Goal: Contribute content: Contribute content

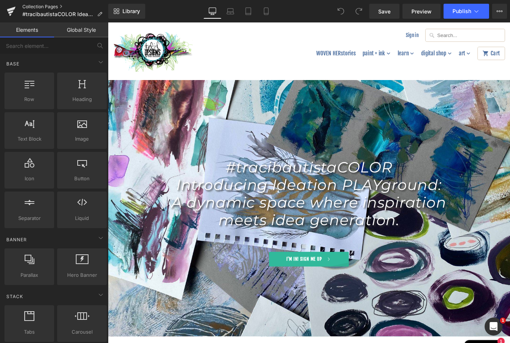
click at [43, 7] on link "Collection Pages" at bounding box center [65, 7] width 86 height 6
click at [14, 10] on icon at bounding box center [11, 11] width 9 height 19
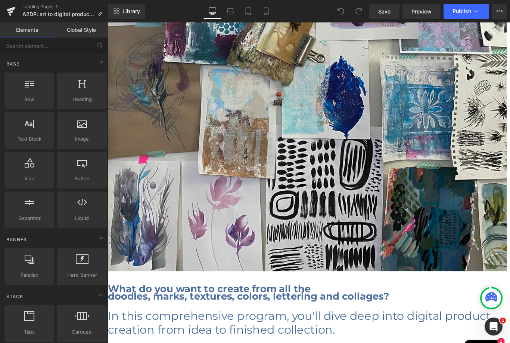
scroll to position [3025, 0]
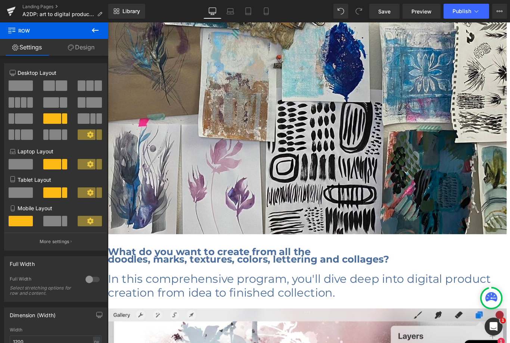
scroll to position [3065, 0]
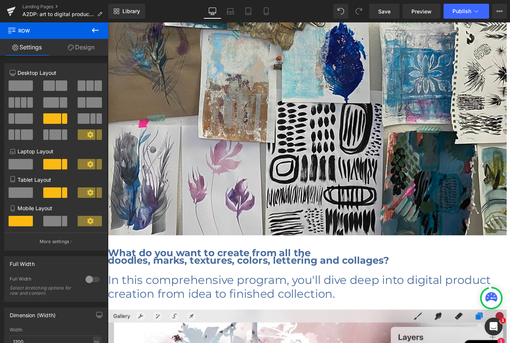
click at [108, 22] on link at bounding box center [108, 22] width 0 height 0
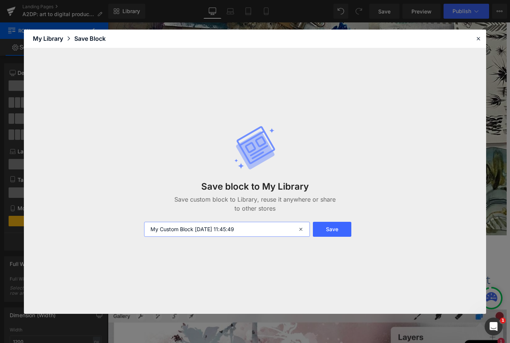
click at [262, 225] on input "My Custom Block [DATE] 11:45:49" at bounding box center [227, 229] width 166 height 15
type input "Bio block 2024"
click at [330, 227] on button "Save" at bounding box center [332, 229] width 38 height 15
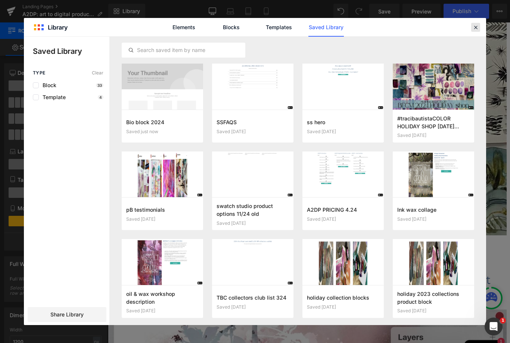
click at [474, 24] on icon at bounding box center [476, 27] width 7 height 7
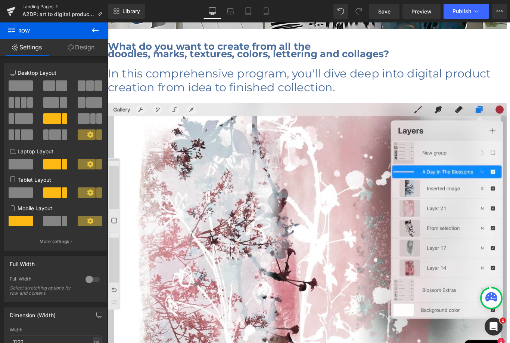
click at [35, 7] on link "Landing Pages" at bounding box center [65, 7] width 86 height 6
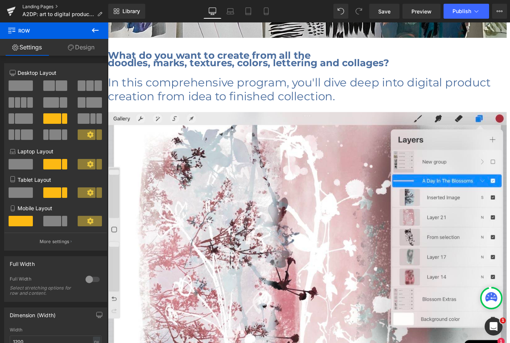
scroll to position [3286, 0]
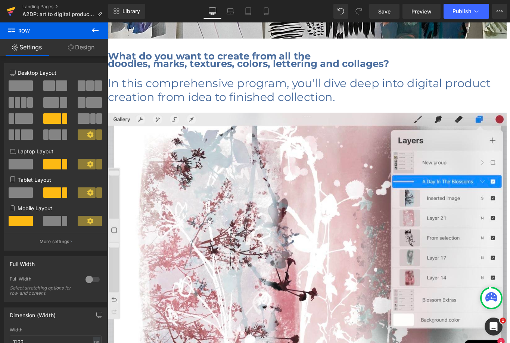
click at [10, 10] on icon at bounding box center [11, 9] width 9 height 5
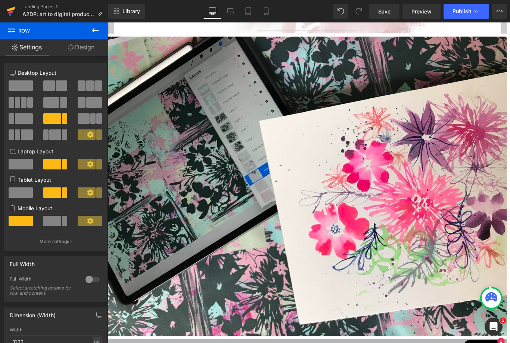
scroll to position [3714, 0]
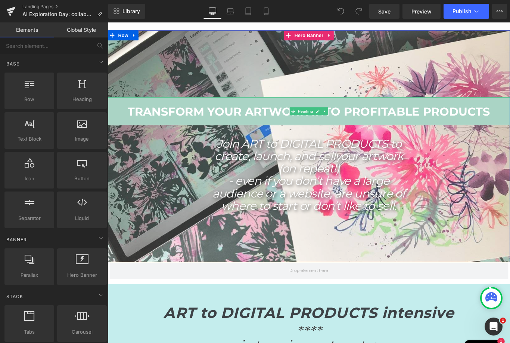
click at [450, 122] on strong "TRANSFORM YOUR ARTWORK INTO PROFITABLE PRODUCTS" at bounding box center [333, 123] width 407 height 16
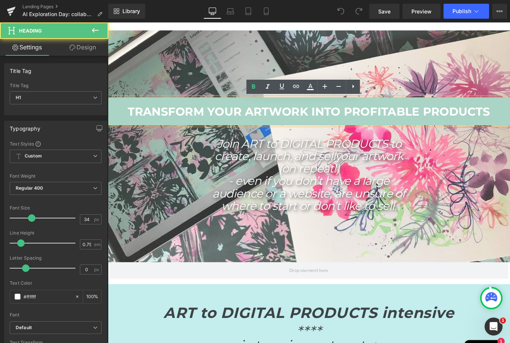
click at [452, 121] on strong "TRANSFORM YOUR ARTWORK INTO PROFITABLE PRODUCTS" at bounding box center [333, 123] width 407 height 16
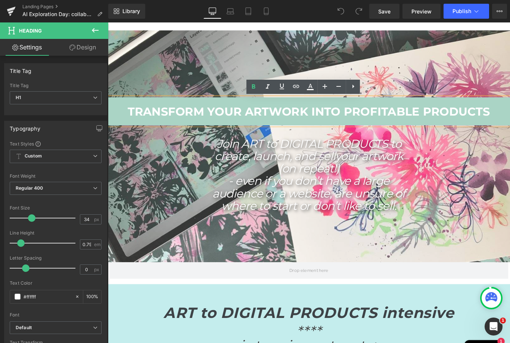
click at [453, 122] on strong "TRANSFORM YOUR ARTWORK INTO PROFITABLE PRODUCTS" at bounding box center [333, 123] width 407 height 16
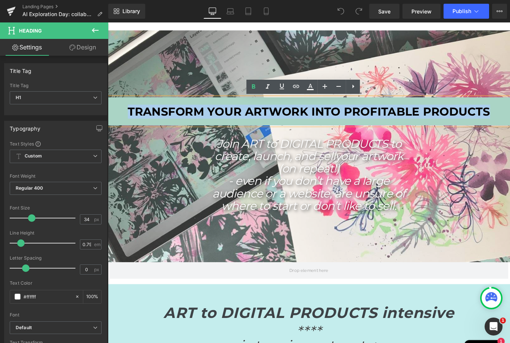
paste div
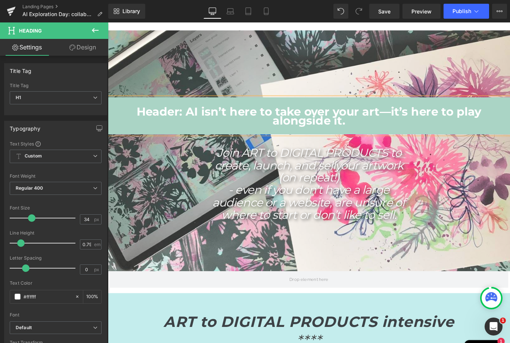
click at [196, 120] on b "Header: AI isn’t here to take over your art—it’s here to play alongside it." at bounding box center [333, 128] width 387 height 26
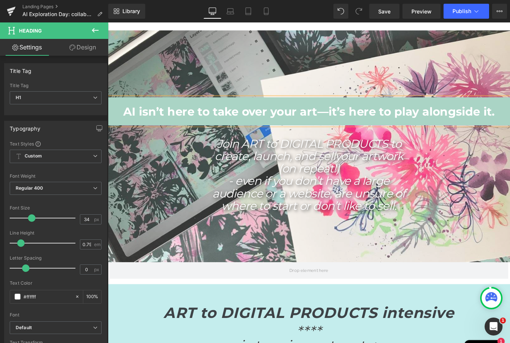
click at [315, 193] on icon "- even if you don’t have a large audience or a website, are unsure of where to …" at bounding box center [334, 214] width 217 height 44
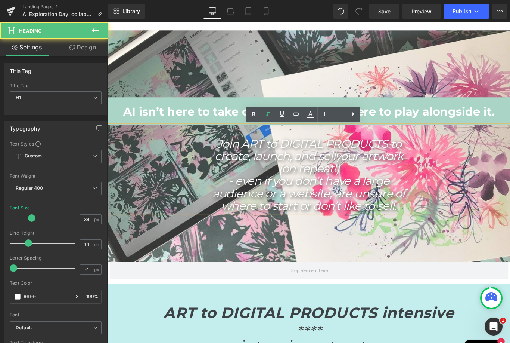
click at [352, 202] on icon "- even if you don’t have a large audience or a website, are unsure of where to …" at bounding box center [334, 214] width 217 height 44
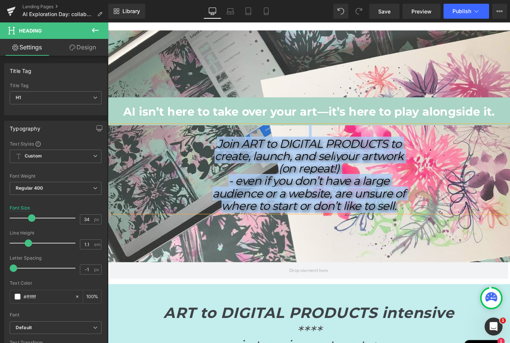
paste div
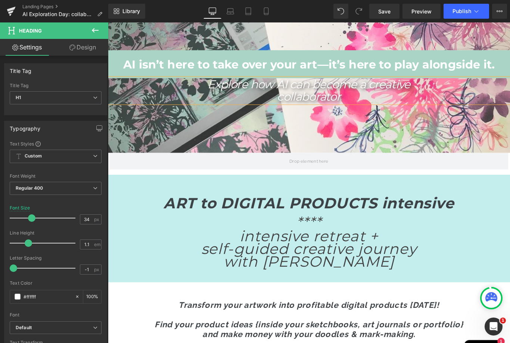
scroll to position [53, 0]
click at [453, 224] on strong "ART to DIGITAL PRODUCTS intensive" at bounding box center [334, 225] width 327 height 20
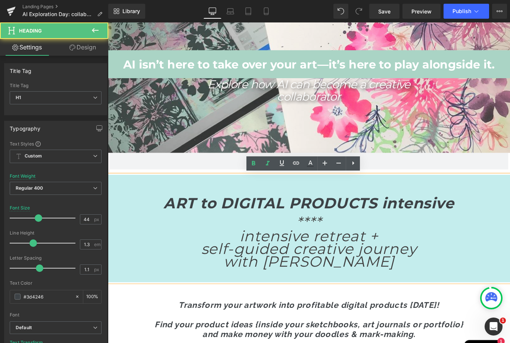
click at [467, 224] on strong "ART to DIGITAL PRODUCTS intensive" at bounding box center [334, 225] width 327 height 20
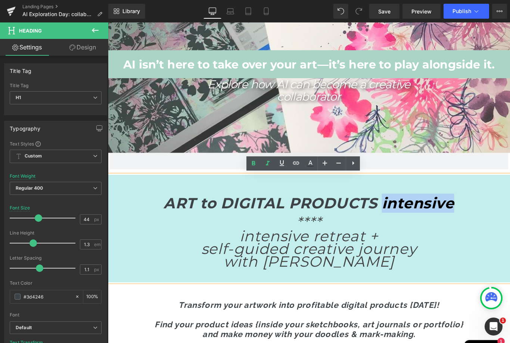
click at [446, 221] on strong "ART to DIGITAL PRODUCTS intensive" at bounding box center [334, 225] width 327 height 20
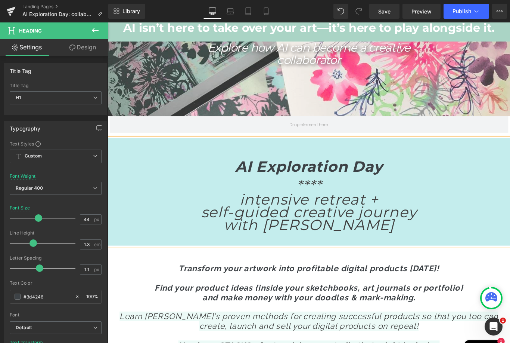
scroll to position [95, 0]
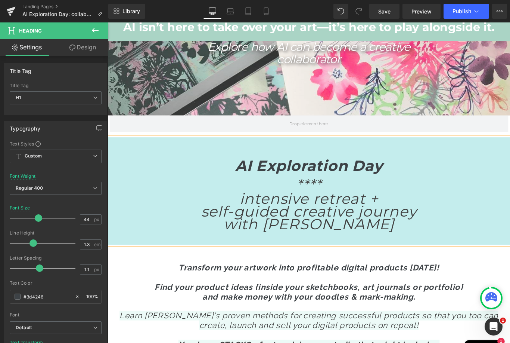
click at [383, 229] on icon "self-guided creative journey" at bounding box center [334, 234] width 242 height 20
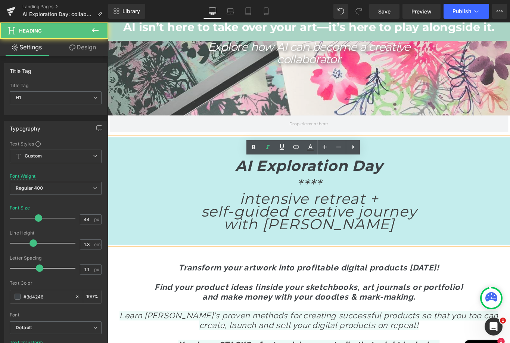
click at [376, 232] on icon "self-guided creative journey" at bounding box center [334, 234] width 242 height 20
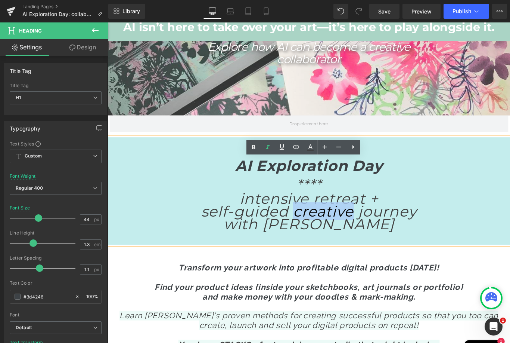
click at [348, 229] on icon "self-guided creative journey" at bounding box center [334, 234] width 242 height 20
click at [309, 222] on icon "intensive retreat +" at bounding box center [334, 220] width 156 height 20
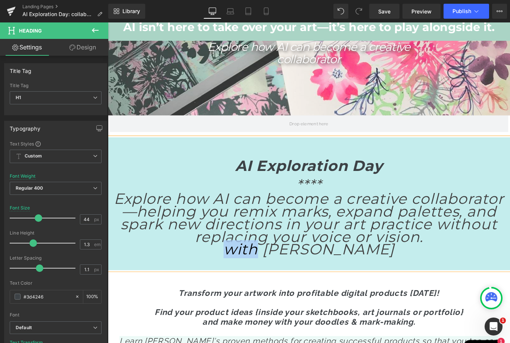
click at [272, 274] on icon "with [PERSON_NAME]" at bounding box center [334, 277] width 192 height 20
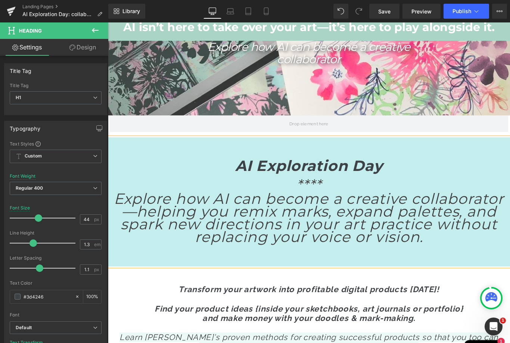
click at [441, 179] on h1 "AI Exploration Day" at bounding box center [334, 183] width 452 height 21
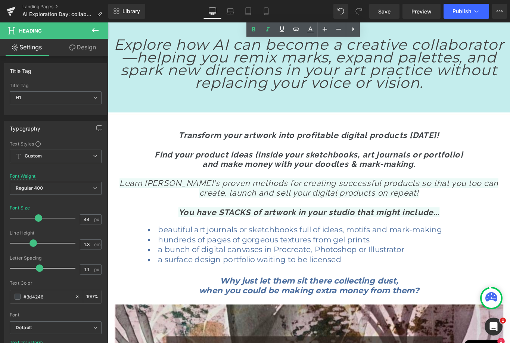
scroll to position [265, 0]
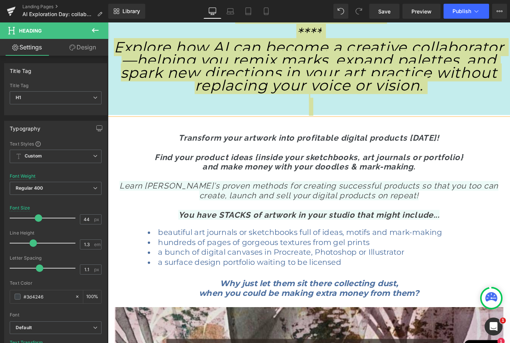
drag, startPoint x: 229, startPoint y: 190, endPoint x: 0, endPoint y: -24, distance: 313.5
click at [0, 0] on html "You are previewing how the will restyle your page. You can not edit Elements in…" at bounding box center [255, 171] width 510 height 343
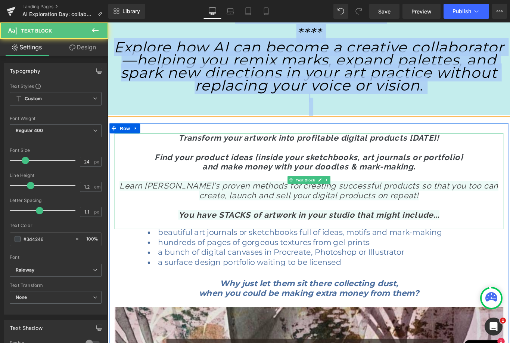
click at [424, 171] on strong "Find your product ideas {inside your sketchbooks, art journals or portfolio}" at bounding box center [334, 173] width 347 height 11
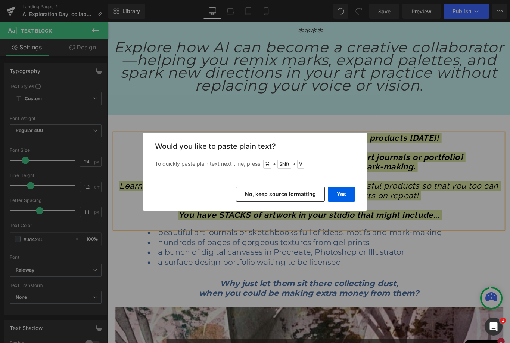
click at [307, 187] on button "No, keep source formatting" at bounding box center [280, 193] width 89 height 15
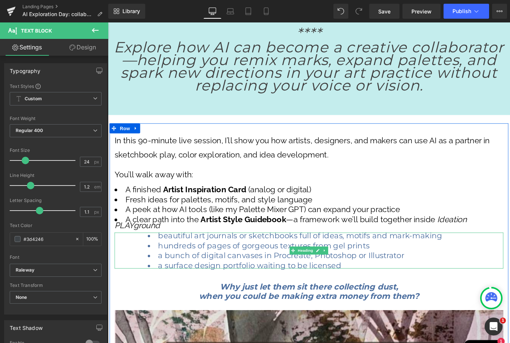
click at [274, 285] on li "a bunch of digital canvases in Procreate, Photoshop or Illustrator" at bounding box center [334, 284] width 362 height 7
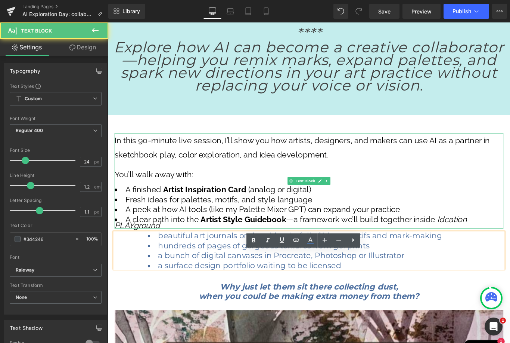
click at [176, 220] on li "Fresh ideas for palettes, motifs, and style language" at bounding box center [333, 221] width 437 height 7
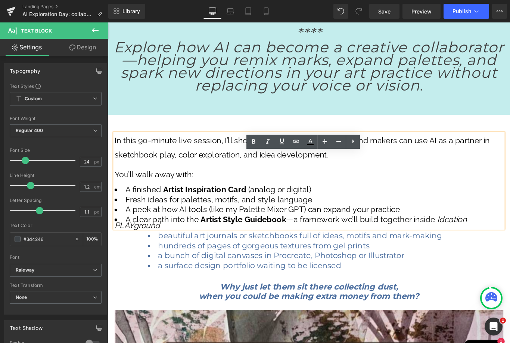
drag, startPoint x: 170, startPoint y: 251, endPoint x: 114, endPoint y: 303, distance: 76.1
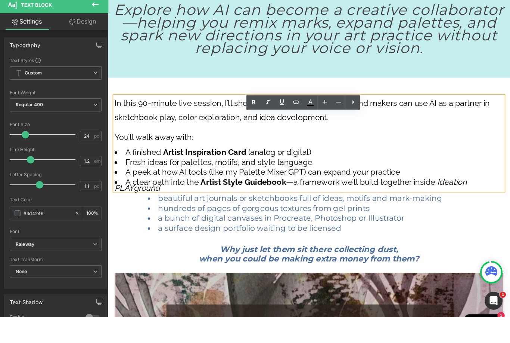
scroll to position [281, 0]
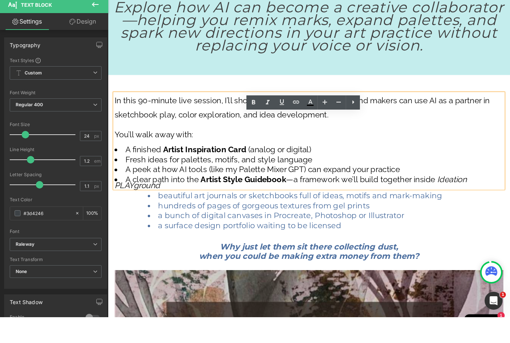
drag, startPoint x: 166, startPoint y: 219, endPoint x: 232, endPoint y: 373, distance: 166.9
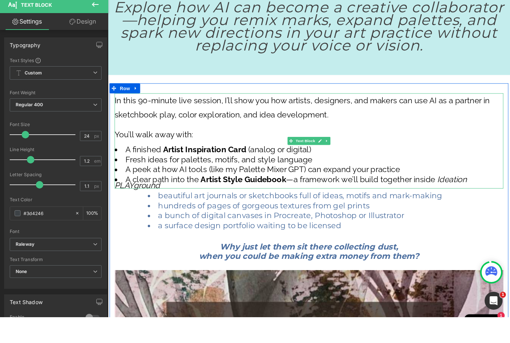
click at [142, 165] on li "A finished Artist Inspiration Card (analog or digital)" at bounding box center [333, 168] width 437 height 7
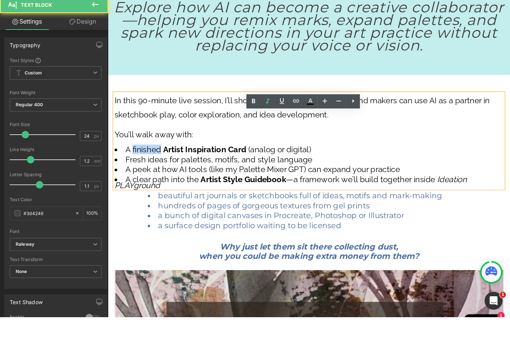
click at [142, 165] on li "A finished Artist Inspiration Card (analog or digital)" at bounding box center [333, 168] width 437 height 7
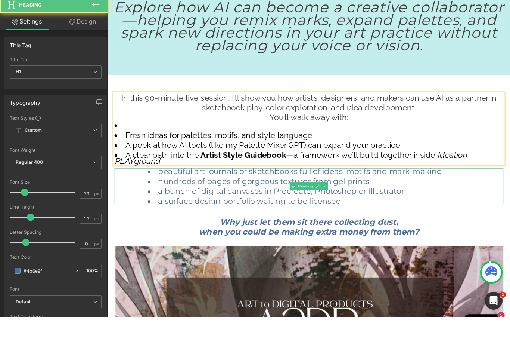
drag, startPoint x: 270, startPoint y: 188, endPoint x: 271, endPoint y: 194, distance: 5.7
click at [271, 194] on li "beautiful art journals or sketchbooks full of ideas, motifs and mark-making" at bounding box center [334, 192] width 362 height 7
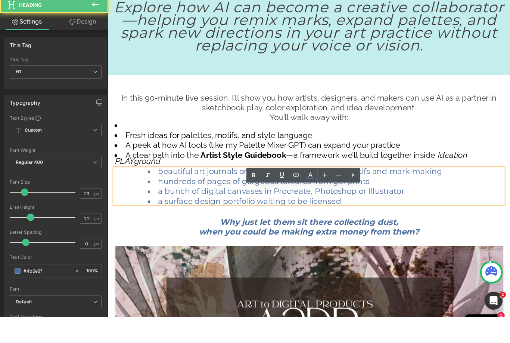
click at [271, 192] on li "beautiful art journals or sketchbooks full of ideas, motifs and mark-making" at bounding box center [334, 192] width 362 height 7
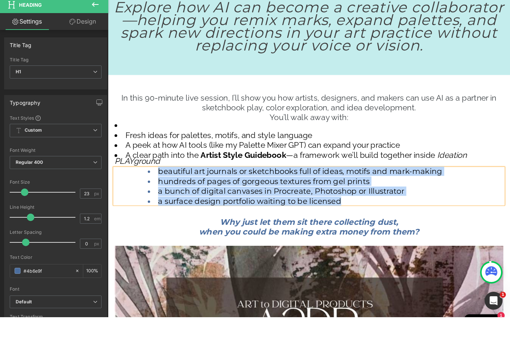
paste div
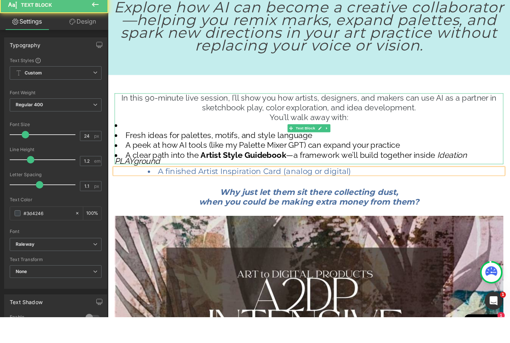
click at [152, 149] on li "Fresh ideas for palettes, motifs, and style language" at bounding box center [333, 152] width 437 height 7
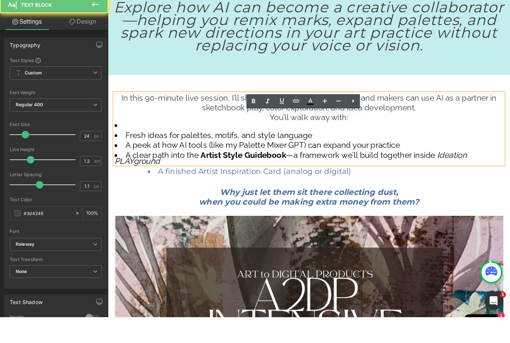
click at [152, 149] on li "Fresh ideas for palettes, motifs, and style language" at bounding box center [333, 152] width 437 height 7
click at [138, 149] on li "Fresh ideas for palettes, motifs, and style language" at bounding box center [333, 152] width 437 height 7
drag, startPoint x: 138, startPoint y: 148, endPoint x: 129, endPoint y: 183, distance: 36.2
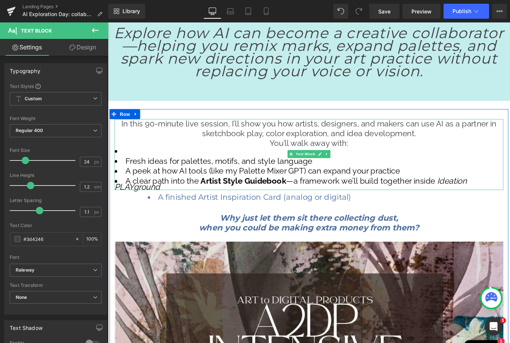
drag, startPoint x: 337, startPoint y: 178, endPoint x: 198, endPoint y: 178, distance: 139.0
click at [198, 178] on ul "Fresh ideas for palettes, motifs, and style language A peek at how AI tools (li…" at bounding box center [333, 186] width 437 height 47
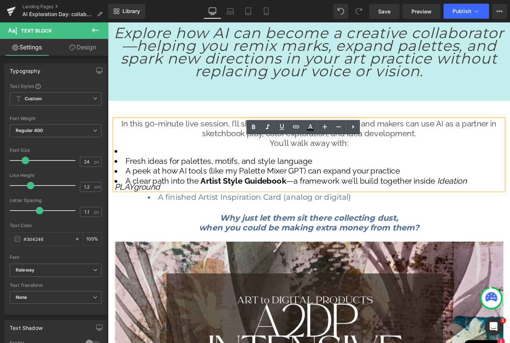
click at [137, 174] on li "Fresh ideas for palettes, motifs, and style language" at bounding box center [333, 177] width 437 height 7
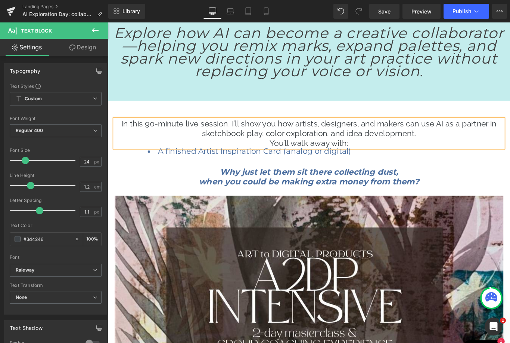
click at [391, 163] on li "A finished Artist Inspiration Card (analog or digital)" at bounding box center [334, 166] width 362 height 7
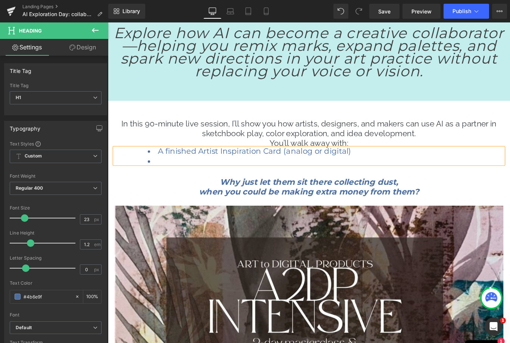
click at [205, 170] on ul "A finished Artist Inspiration Card (analog or digital)" at bounding box center [334, 172] width 362 height 18
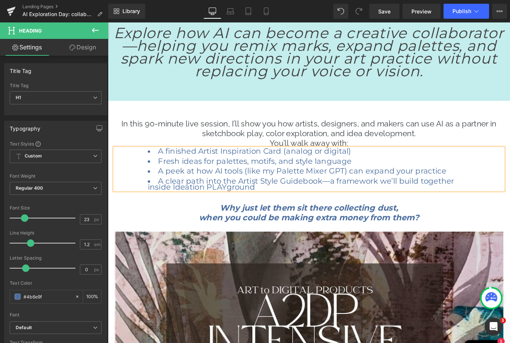
click at [383, 155] on p "You’ll walk away with:" at bounding box center [333, 157] width 437 height 11
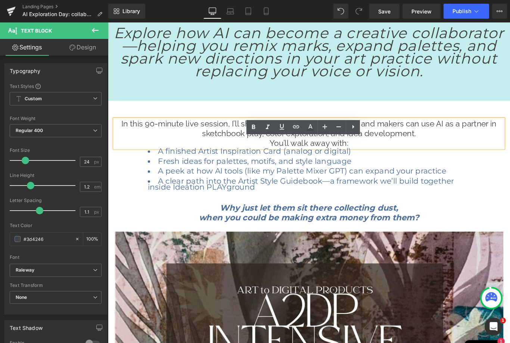
click at [423, 155] on p "You’ll walk away with:" at bounding box center [333, 157] width 437 height 11
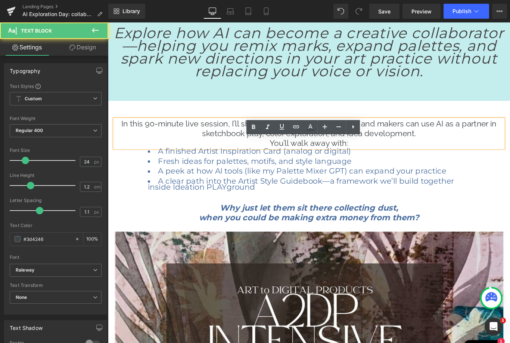
click at [417, 186] on li "A peek at how AI tools (like my Palette Mixer GPT) can expand your practice" at bounding box center [334, 189] width 362 height 7
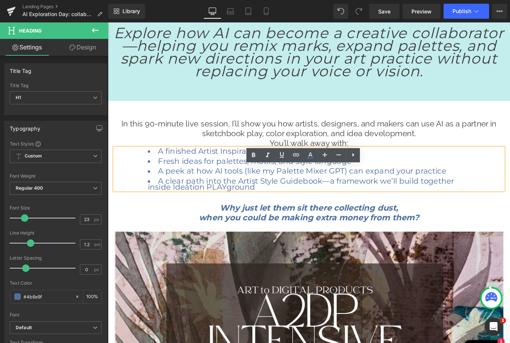
click at [340, 231] on span "Heading" at bounding box center [330, 235] width 20 height 9
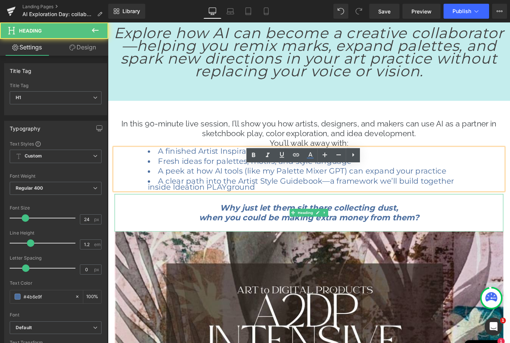
click at [394, 229] on strong "Why just let them sit there collecting dust," at bounding box center [334, 230] width 200 height 11
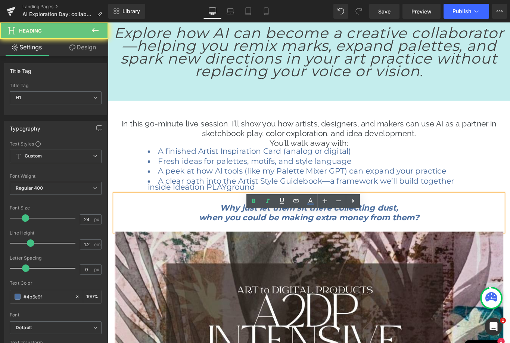
click at [392, 230] on strong "Why just let them sit there collecting dust," at bounding box center [334, 230] width 200 height 11
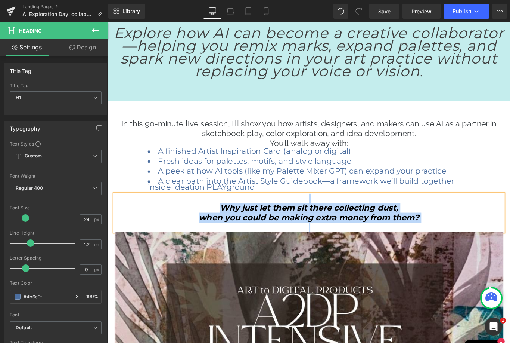
paste div
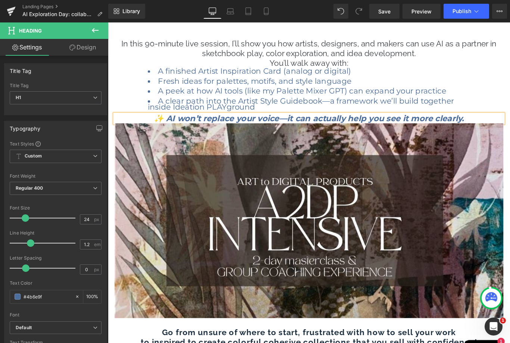
scroll to position [373, 0]
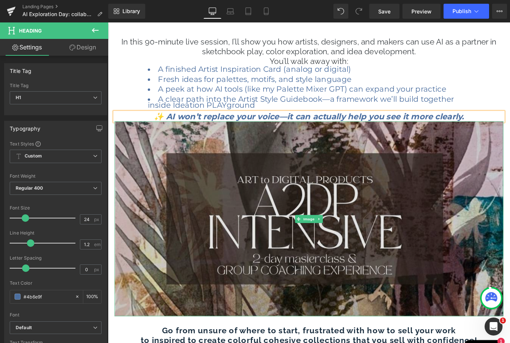
click at [416, 228] on img at bounding box center [333, 242] width 437 height 219
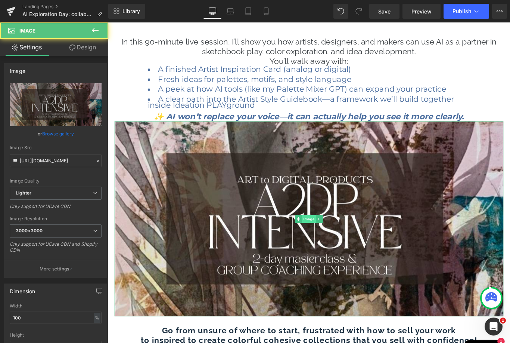
click at [340, 240] on span "Image" at bounding box center [334, 242] width 16 height 9
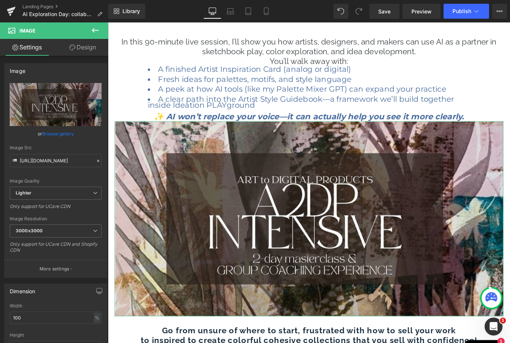
click at [63, 134] on link "Browse gallery" at bounding box center [58, 133] width 32 height 13
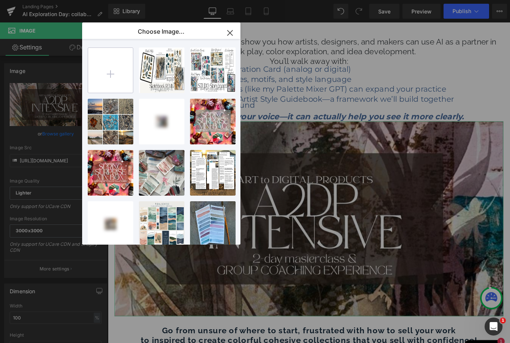
click at [116, 75] on input "file" at bounding box center [110, 70] width 45 height 45
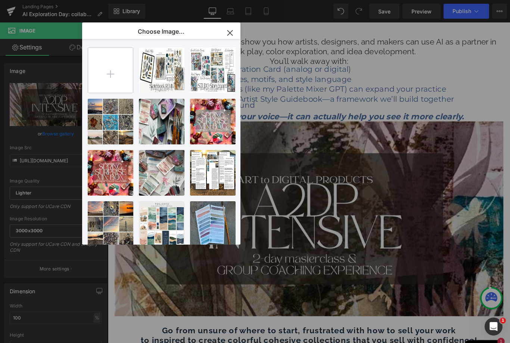
type input "C:\fakepath\#tracibautistaCOLOR graphics.jpeg"
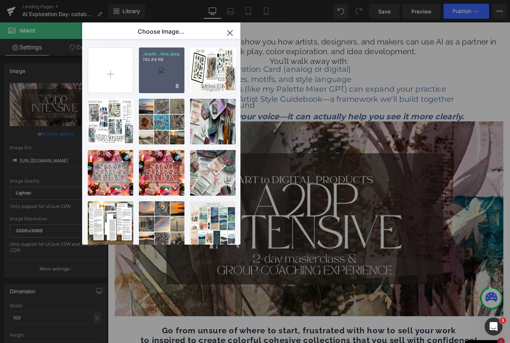
scroll to position [0, 0]
click at [160, 70] on div "_tracib...hics.jpeg 742.88 KB" at bounding box center [162, 70] width 46 height 46
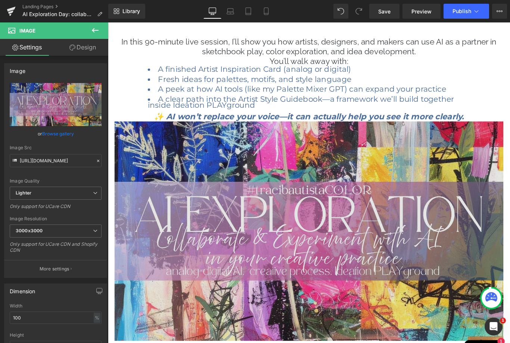
click at [487, 176] on img at bounding box center [333, 256] width 437 height 246
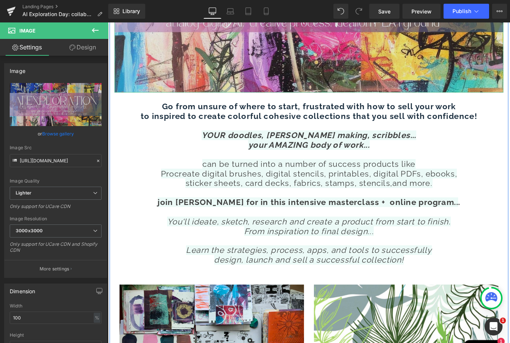
scroll to position [653, 0]
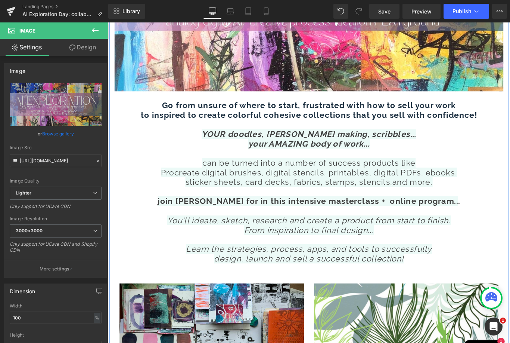
click at [332, 158] on span "your AMAZING body of work..." at bounding box center [334, 158] width 137 height 11
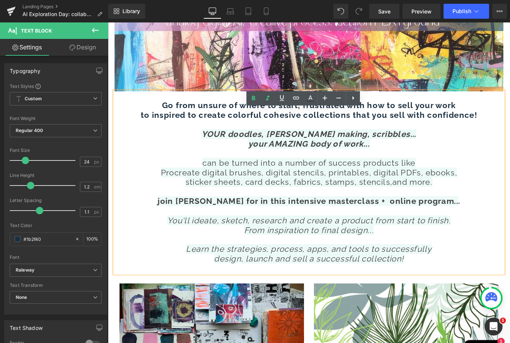
click at [251, 142] on span "YOUR doodles, [PERSON_NAME] making, scribbles..." at bounding box center [333, 147] width 241 height 11
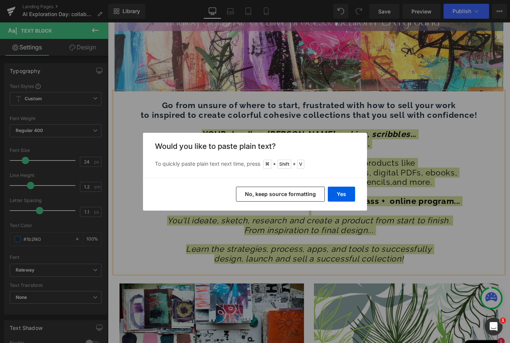
click at [150, 142] on div "Would you like to paste plain text? To quickly paste plain text next time, pres…" at bounding box center [255, 155] width 224 height 45
click at [348, 195] on button "Yes" at bounding box center [341, 193] width 27 height 15
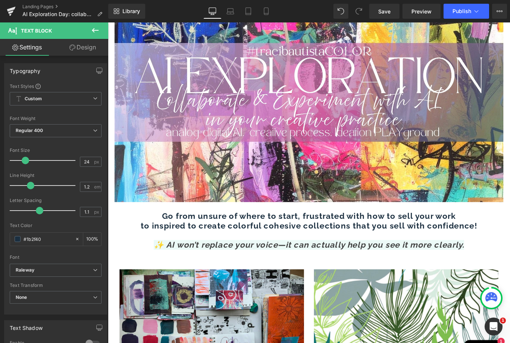
scroll to position [529, 0]
click at [465, 266] on icon "✨ AI won’t replace your voice—it can actually help you see it more clearly." at bounding box center [334, 271] width 349 height 11
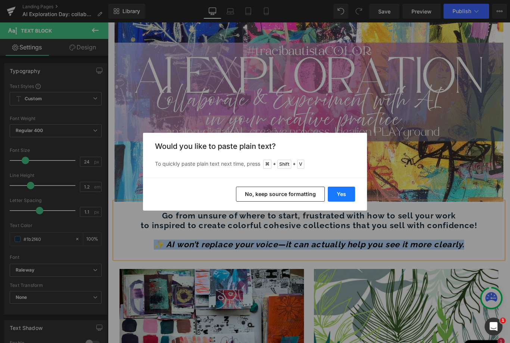
click at [341, 197] on button "Yes" at bounding box center [341, 193] width 27 height 15
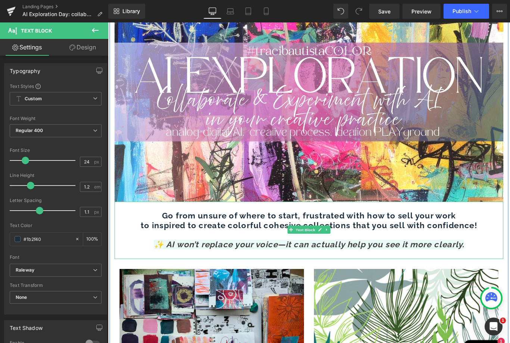
click at [288, 266] on icon "✨ AI won’t replace your voice—it can actually help you see it more clearly." at bounding box center [334, 271] width 349 height 11
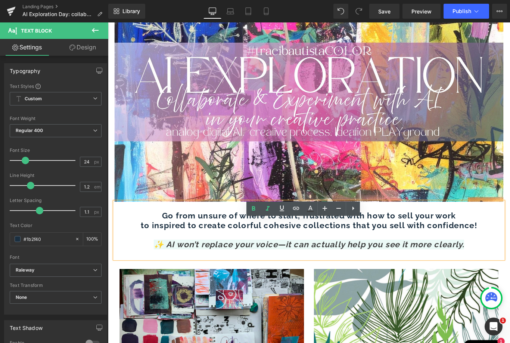
click at [508, 260] on div at bounding box center [333, 261] width 437 height 11
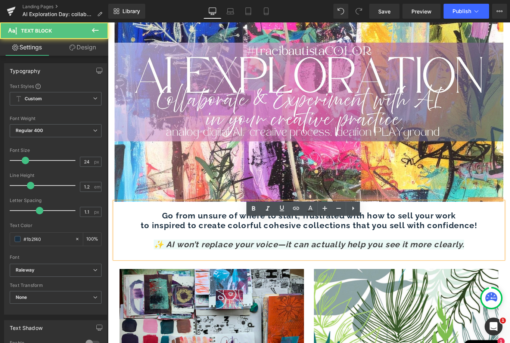
click at [510, 269] on div "✨ AI won’t replace your voice—it can actually help you see it more clearly." at bounding box center [333, 271] width 437 height 11
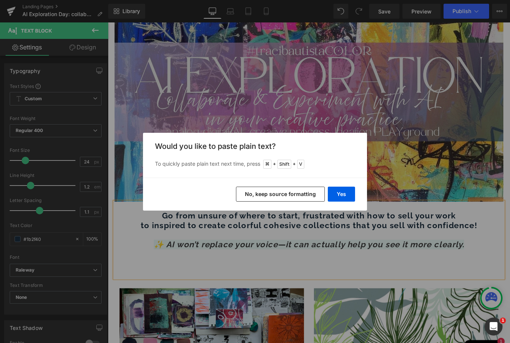
click at [340, 194] on button "Yes" at bounding box center [341, 193] width 27 height 15
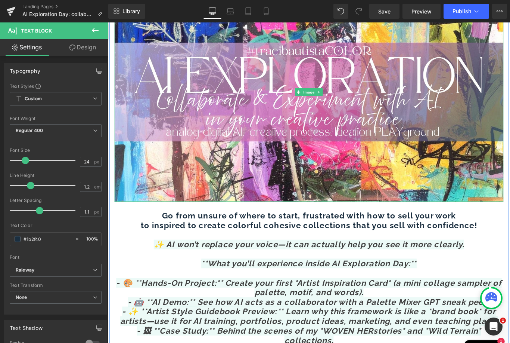
click at [223, 288] on icon "**What you’ll experience inside AI Exploration Day:**" at bounding box center [334, 292] width 242 height 11
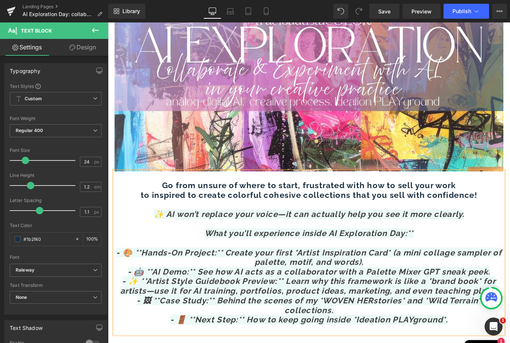
scroll to position [568, 0]
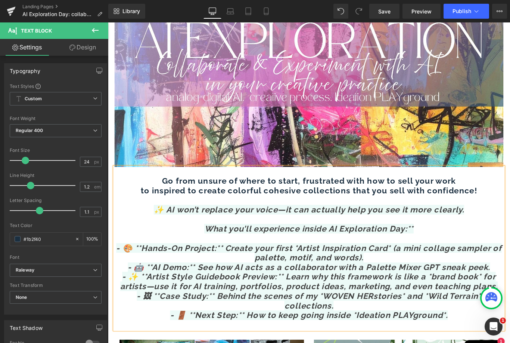
click at [461, 249] on div "What you’ll experience inside AI Exploration Day:**" at bounding box center [333, 254] width 437 height 11
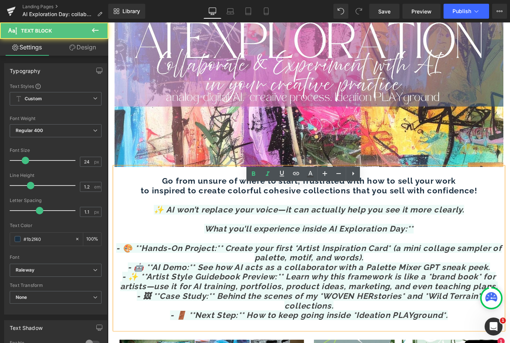
click at [455, 249] on div "What you’ll experience inside AI Exploration Day:**" at bounding box center [333, 254] width 437 height 11
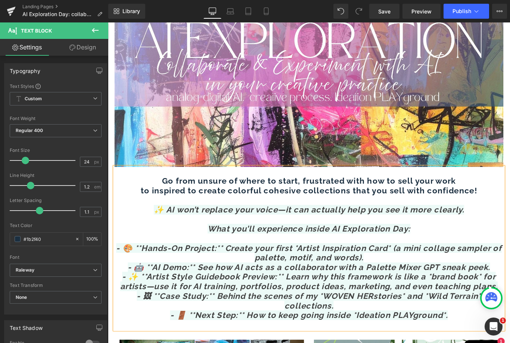
click at [149, 270] on icon "- 🎨 **Hands-On Project:** Create your first *Artist Inspiration Card* (a mini c…" at bounding box center [333, 281] width 433 height 22
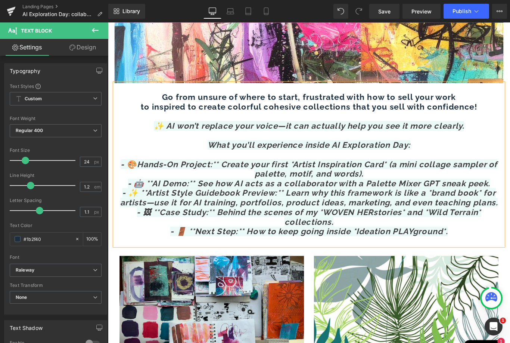
scroll to position [664, 0]
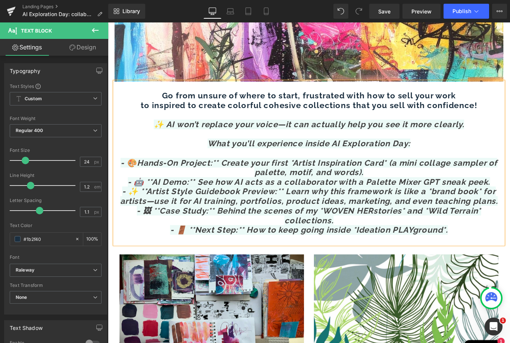
click at [402, 210] on icon "- ✨ **Artist Style Guidebook Preview:** Learn why this framework is like a *bra…" at bounding box center [334, 218] width 424 height 22
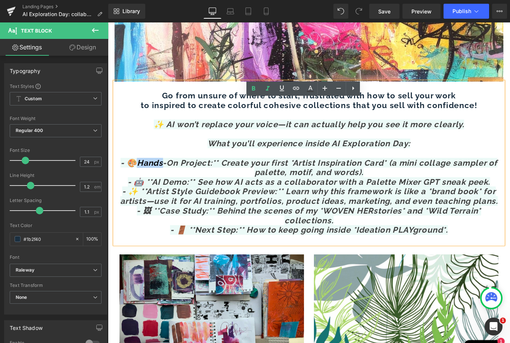
click at [140, 174] on icon "- 🎨Hands-On Project:** Create your first *Artist Inspiration Card* (a mini coll…" at bounding box center [334, 185] width 424 height 22
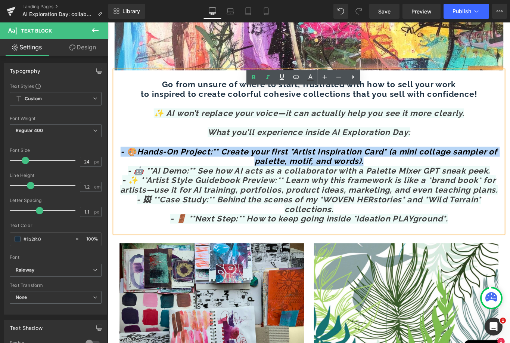
scroll to position [678, 0]
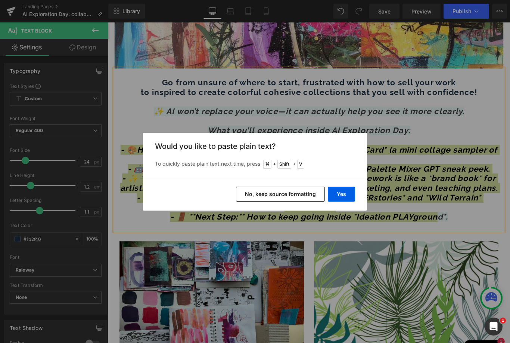
click at [160, 133] on div "Would you like to paste plain text? To quickly paste plain text next time, pres…" at bounding box center [255, 155] width 224 height 45
click at [294, 190] on button "No, keep source formatting" at bounding box center [280, 193] width 89 height 15
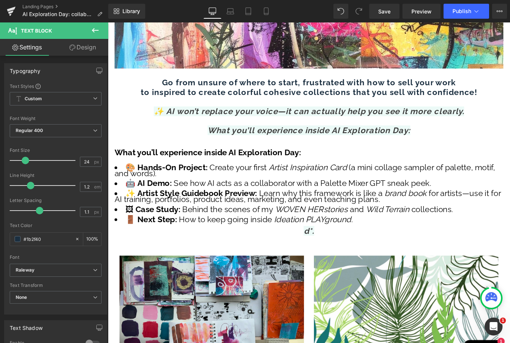
click at [360, 251] on div "d*." at bounding box center [333, 256] width 437 height 11
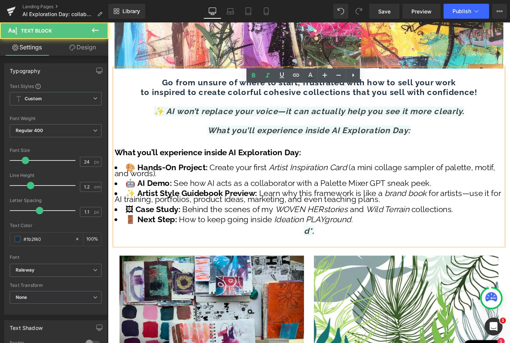
click at [359, 251] on div "d*." at bounding box center [333, 256] width 437 height 11
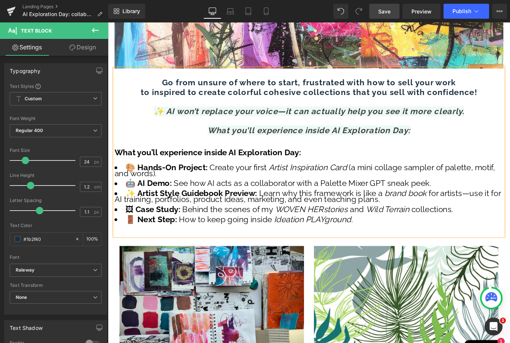
click at [385, 12] on span "Save" at bounding box center [384, 11] width 12 height 8
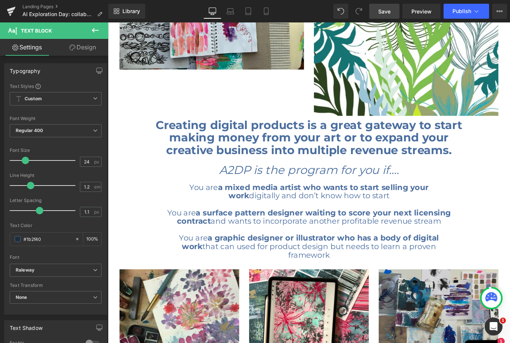
scroll to position [1032, 0]
click at [365, 154] on strong "Creating digital products is a great gateway to start making money from your ar…" at bounding box center [334, 152] width 345 height 44
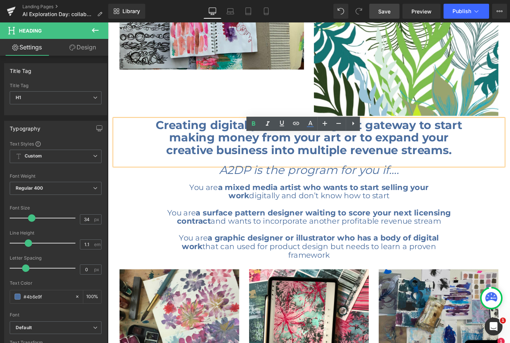
click at [360, 152] on strong "Creating digital products is a great gateway to start making money from your ar…" at bounding box center [334, 152] width 345 height 44
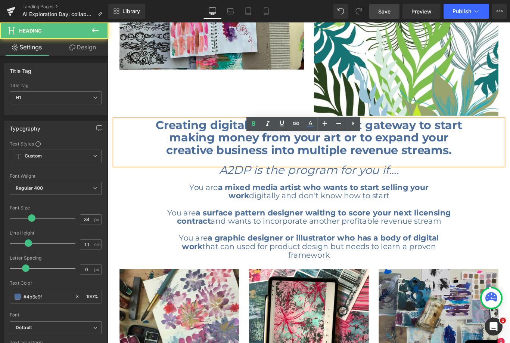
click at [361, 150] on strong "Creating digital products is a great gateway to start making money from your ar…" at bounding box center [334, 152] width 345 height 44
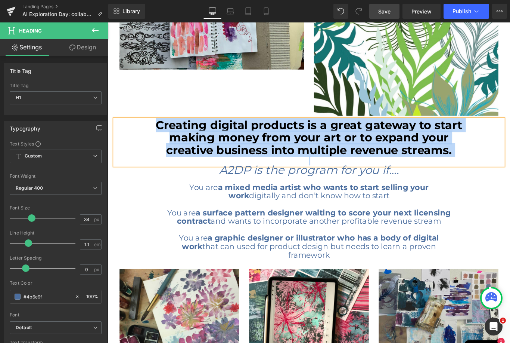
paste div
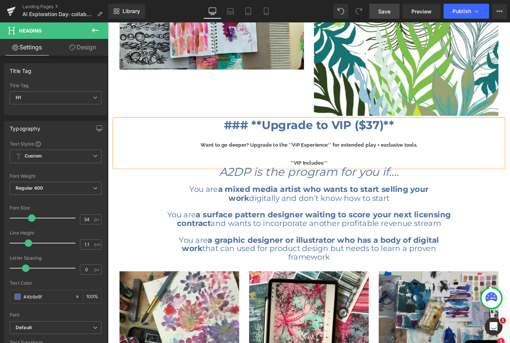
click at [268, 133] on b "### **Upgrade to VIP ($37)**" at bounding box center [334, 138] width 191 height 16
click at [446, 131] on h1 "**Upgrade to VIP ($37)**" at bounding box center [334, 138] width 362 height 14
click at [272, 132] on b "**Upgrade to VIP ($37)" at bounding box center [334, 138] width 149 height 16
click at [418, 131] on h1 "Upgrade to VIP ($37)" at bounding box center [334, 138] width 362 height 14
click at [219, 145] on div at bounding box center [334, 150] width 362 height 10
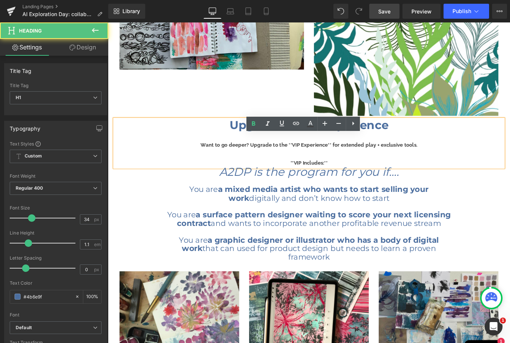
click at [212, 155] on div "Want to go deeper? Upgrade to the **VIP Experience** for extended play + exclus…" at bounding box center [334, 160] width 362 height 10
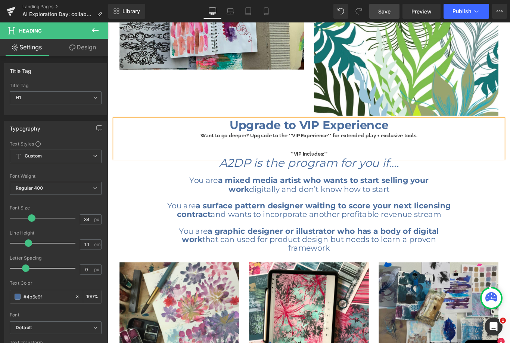
click at [325, 205] on h1 "You are a mixed media artist who wants to start selling your work digitally and…" at bounding box center [333, 204] width 325 height 19
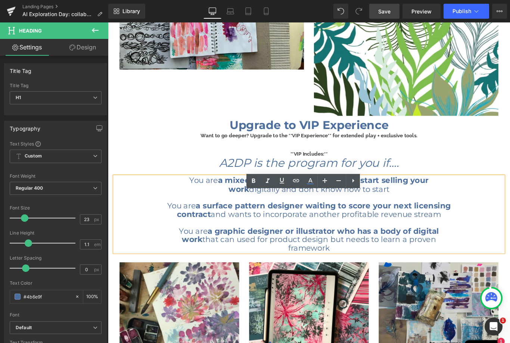
click at [321, 198] on h1 "You are a mixed media artist who wants to start selling your work digitally and…" at bounding box center [333, 204] width 325 height 19
click at [197, 195] on h1 "You are a mixed media artist who wants to start selling your work digitally and…" at bounding box center [333, 204] width 325 height 19
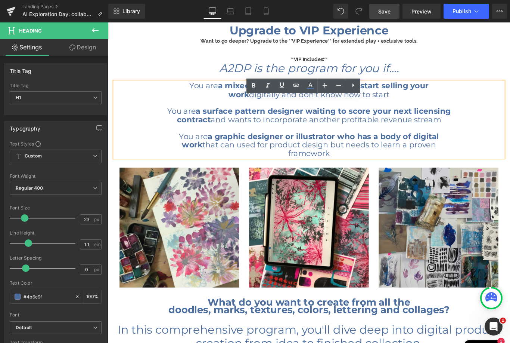
scroll to position [1139, 0]
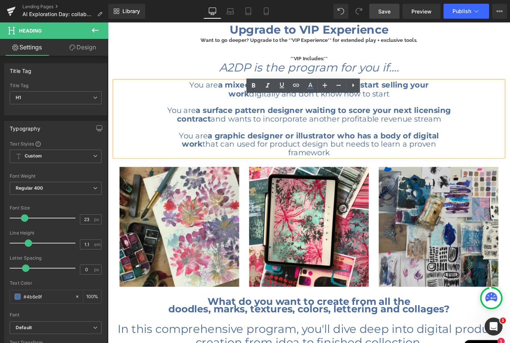
click at [434, 89] on strong "a mixed media artist who wants to start selling your work" at bounding box center [350, 97] width 237 height 20
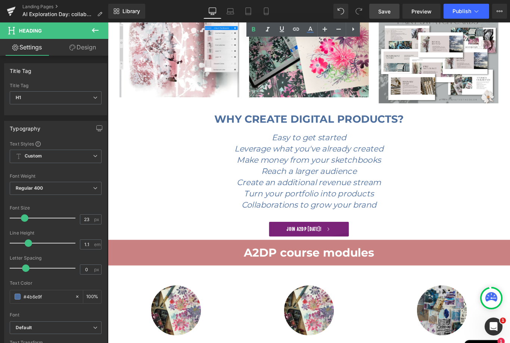
scroll to position [1548, 0]
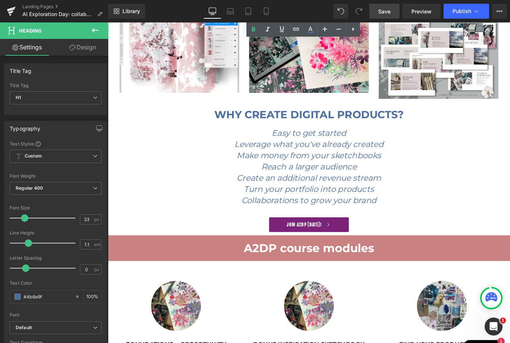
click at [358, 192] on icon "Create an additional revenue stream" at bounding box center [334, 197] width 162 height 11
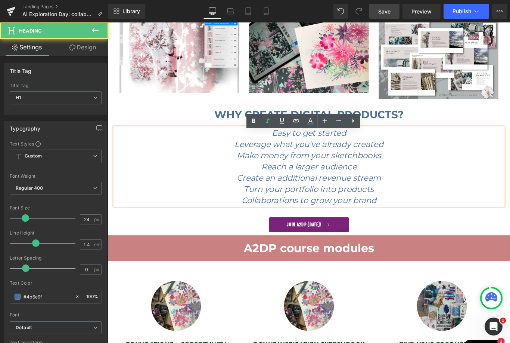
click at [367, 166] on icon "Make money from your sketchbooks" at bounding box center [334, 171] width 162 height 11
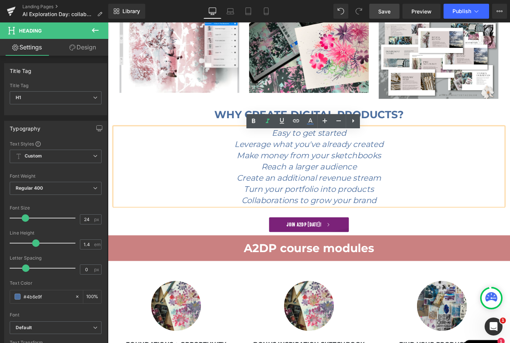
click at [362, 166] on icon "Make money from your sketchbooks" at bounding box center [334, 171] width 162 height 11
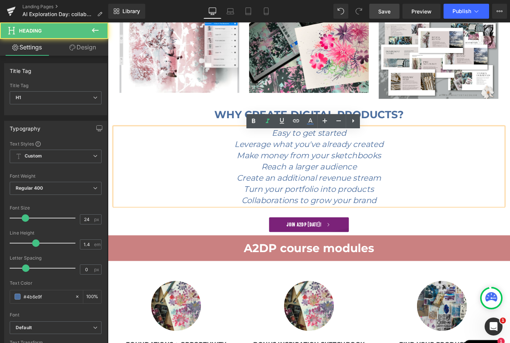
click at [361, 166] on icon "Make money from your sketchbooks" at bounding box center [334, 171] width 162 height 11
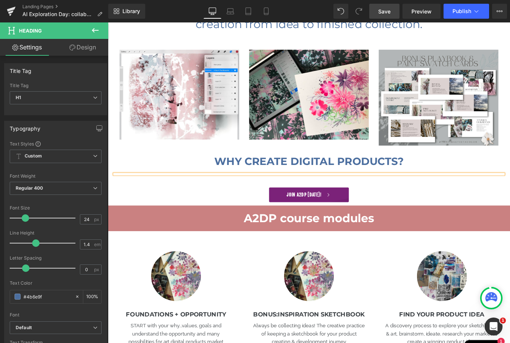
scroll to position [1494, 0]
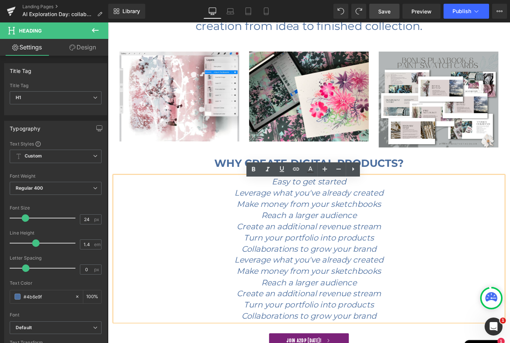
click at [330, 208] on icon "Leverage what you've already created" at bounding box center [333, 213] width 167 height 11
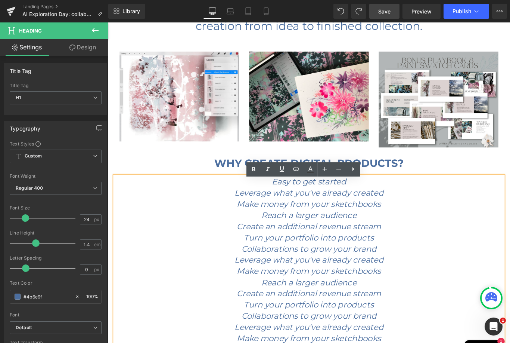
click at [338, 246] on icon "Create an additional revenue stream" at bounding box center [334, 251] width 162 height 11
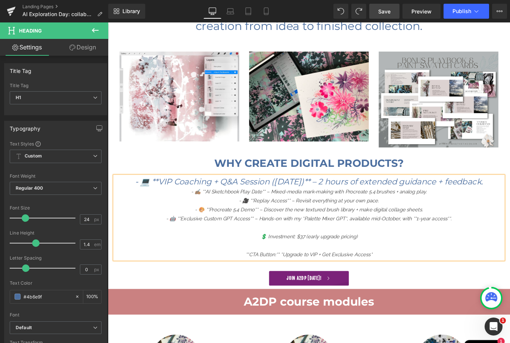
click at [387, 18] on link "Save" at bounding box center [385, 11] width 30 height 15
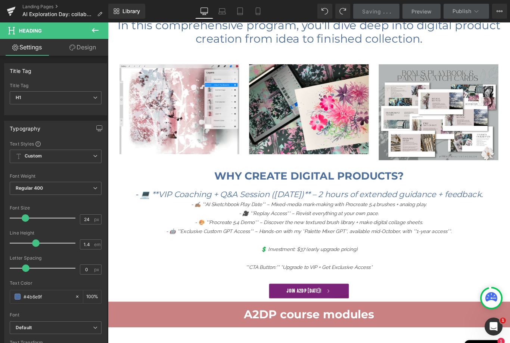
scroll to position [1480, 0]
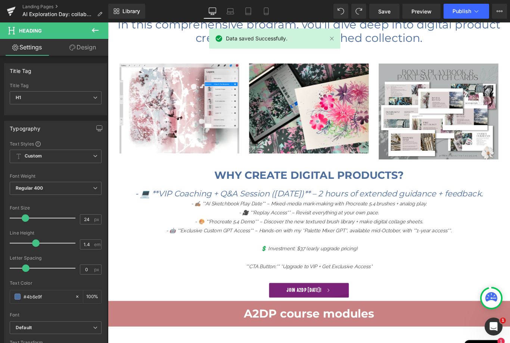
click at [346, 209] on icon "- 💻 **VIP Coaching + Q&A Session (Sept 30)** – 2 hours of extended guidance + f…" at bounding box center [334, 214] width 391 height 11
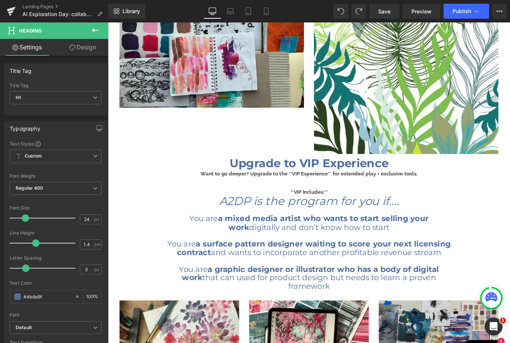
scroll to position [981, 0]
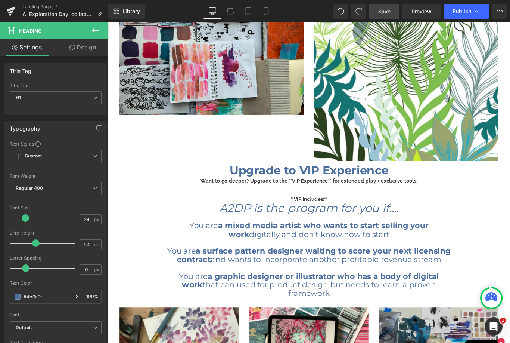
click at [390, 11] on span "Save" at bounding box center [384, 11] width 12 height 8
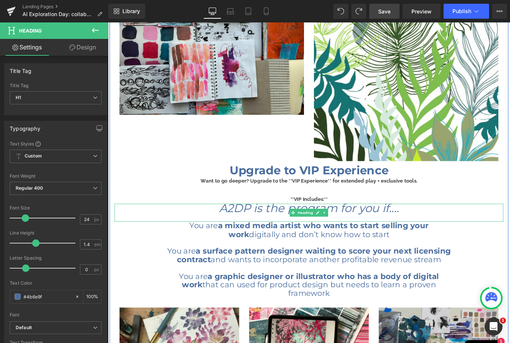
click at [262, 223] on icon "A2DP is the program for you if…." at bounding box center [334, 231] width 202 height 16
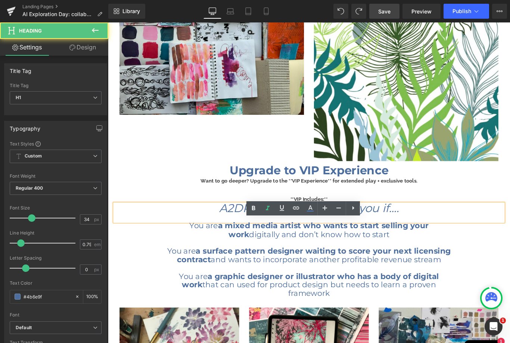
click at [270, 223] on icon "A2DP is the program for you if…." at bounding box center [334, 231] width 202 height 16
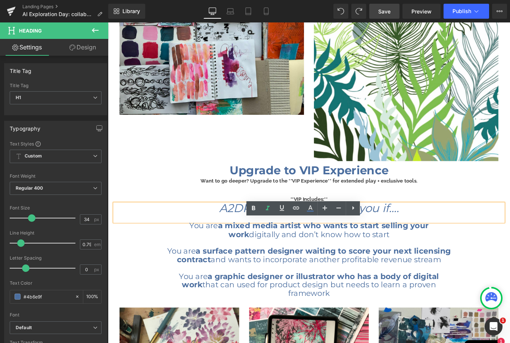
click at [251, 226] on icon "A2DP is the program for you if…." at bounding box center [334, 231] width 202 height 16
paste div
click at [334, 226] on icon "A2DP is the program for you if…." at bounding box center [334, 231] width 202 height 16
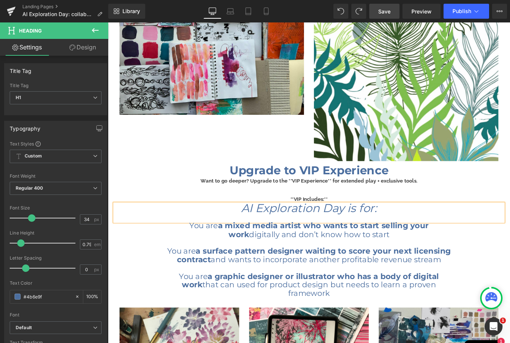
click at [203, 246] on h1 "You are a mixed media artist who wants to start selling your work digitally and…" at bounding box center [333, 255] width 325 height 19
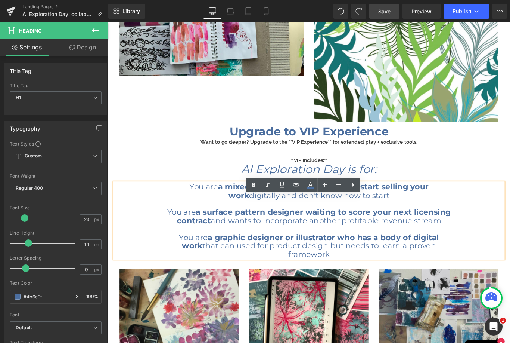
scroll to position [1027, 0]
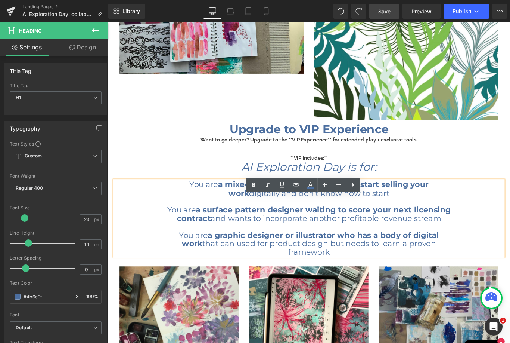
click at [423, 207] on h1 "You are a mixed media artist who wants to start selling your work digitally and…" at bounding box center [333, 209] width 325 height 19
click at [304, 207] on h1 "You are a mixed media artist who wants to start selling your work digitally and…" at bounding box center [333, 209] width 325 height 19
paste div
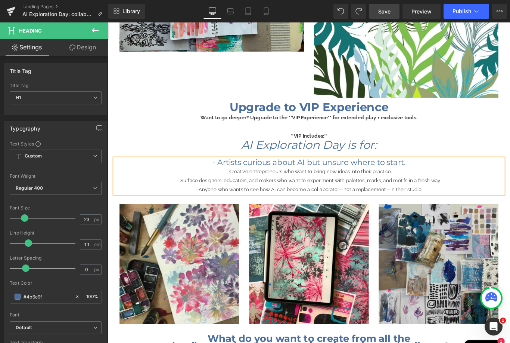
scroll to position [1064, 0]
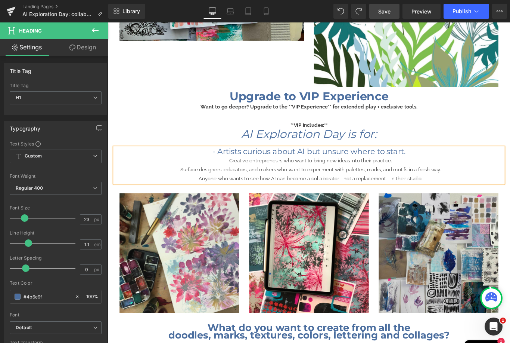
click at [465, 163] on h1 "- Artists curious about AI but unsure where to start." at bounding box center [333, 167] width 325 height 9
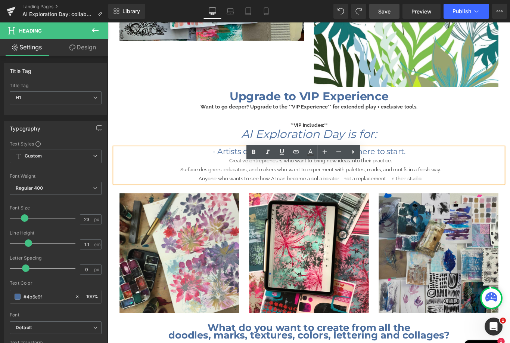
click at [244, 173] on div "- Creative entrepreneurs who want to bring new ideas into their practice." at bounding box center [333, 178] width 325 height 10
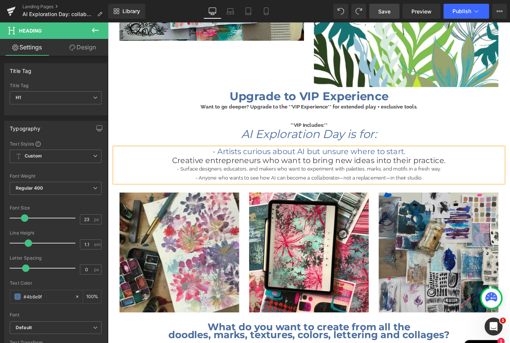
click at [198, 182] on div "- Surface designers, educators, and makers who want to experiment with palettes…" at bounding box center [333, 187] width 325 height 10
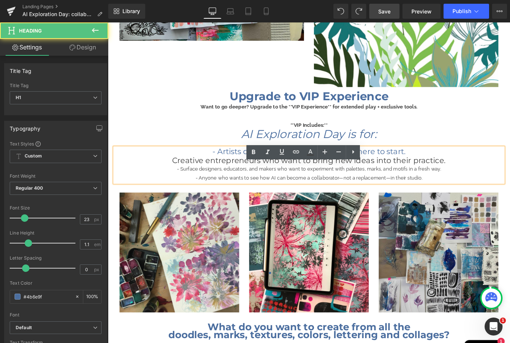
click at [192, 182] on div "- Surface designers, educators, and makers who want to experiment with palettes…" at bounding box center [333, 187] width 325 height 10
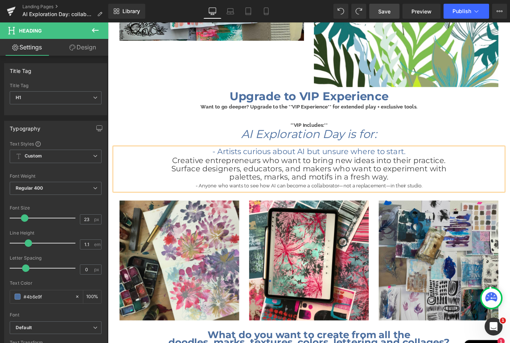
click at [210, 201] on div "- Anyone who wants to see how AI can become a collaborator—not a replacement—in…" at bounding box center [333, 206] width 325 height 10
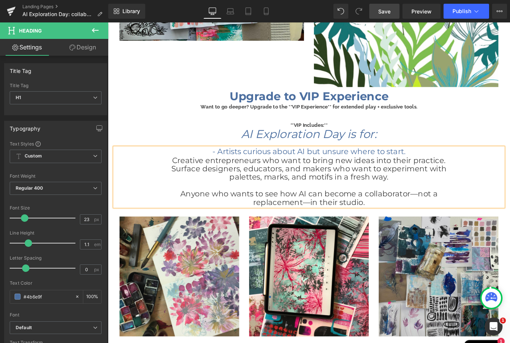
click at [492, 173] on h1 "Creative entrepreneurs who want to bring new ideas into their practice." at bounding box center [333, 177] width 325 height 9
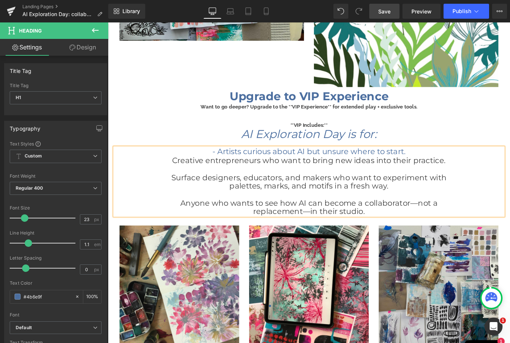
click at [464, 172] on span "Creative entrepreneurs who want to bring new ideas into their practice." at bounding box center [333, 177] width 307 height 10
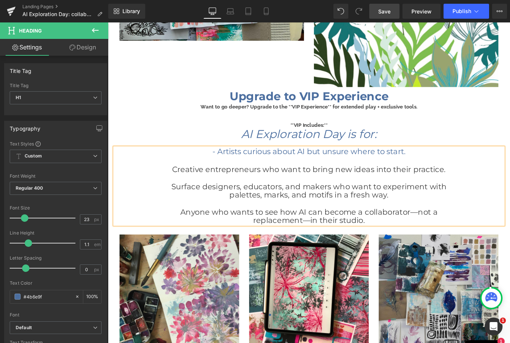
click at [231, 163] on h1 "- Artists curious about AI but unsure where to start." at bounding box center [333, 167] width 325 height 9
drag, startPoint x: 227, startPoint y: 164, endPoint x: 328, endPoint y: 162, distance: 100.5
click at [328, 163] on h1 "Artists curious about AI but unsure where to start." at bounding box center [333, 167] width 325 height 9
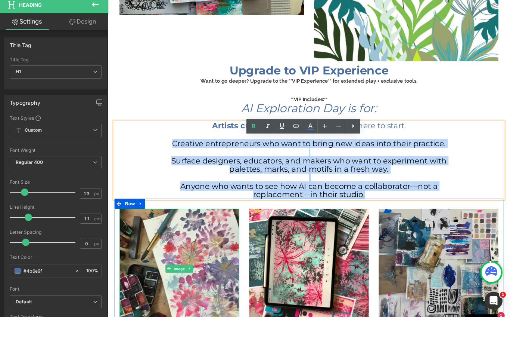
scroll to position [1064, 0]
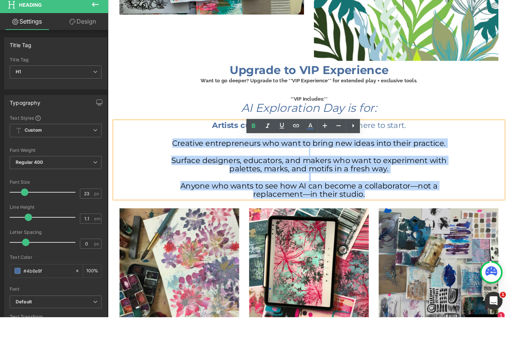
drag, startPoint x: 180, startPoint y: 155, endPoint x: 92, endPoint y: 300, distance: 169.0
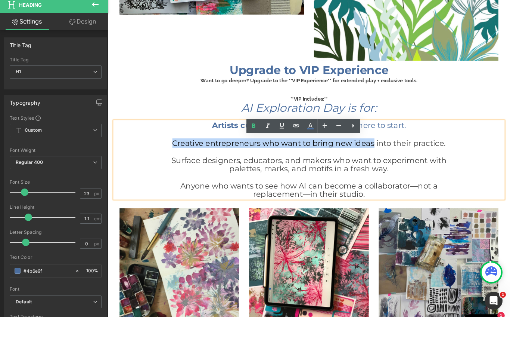
drag, startPoint x: 406, startPoint y: 154, endPoint x: 179, endPoint y: 163, distance: 227.3
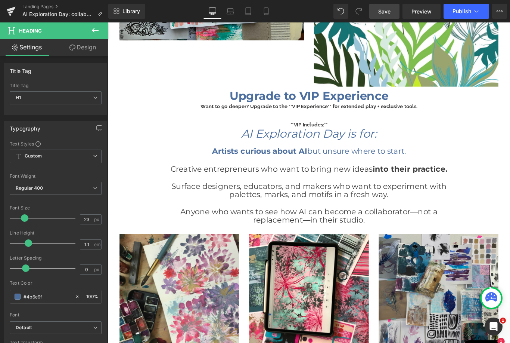
click at [386, 14] on span "Save" at bounding box center [384, 11] width 12 height 8
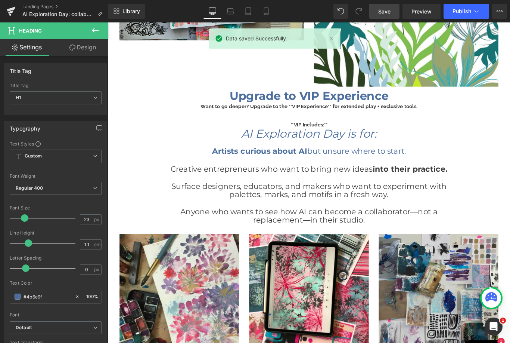
click at [392, 15] on link "Save" at bounding box center [385, 11] width 30 height 15
